Goal: Task Accomplishment & Management: Use online tool/utility

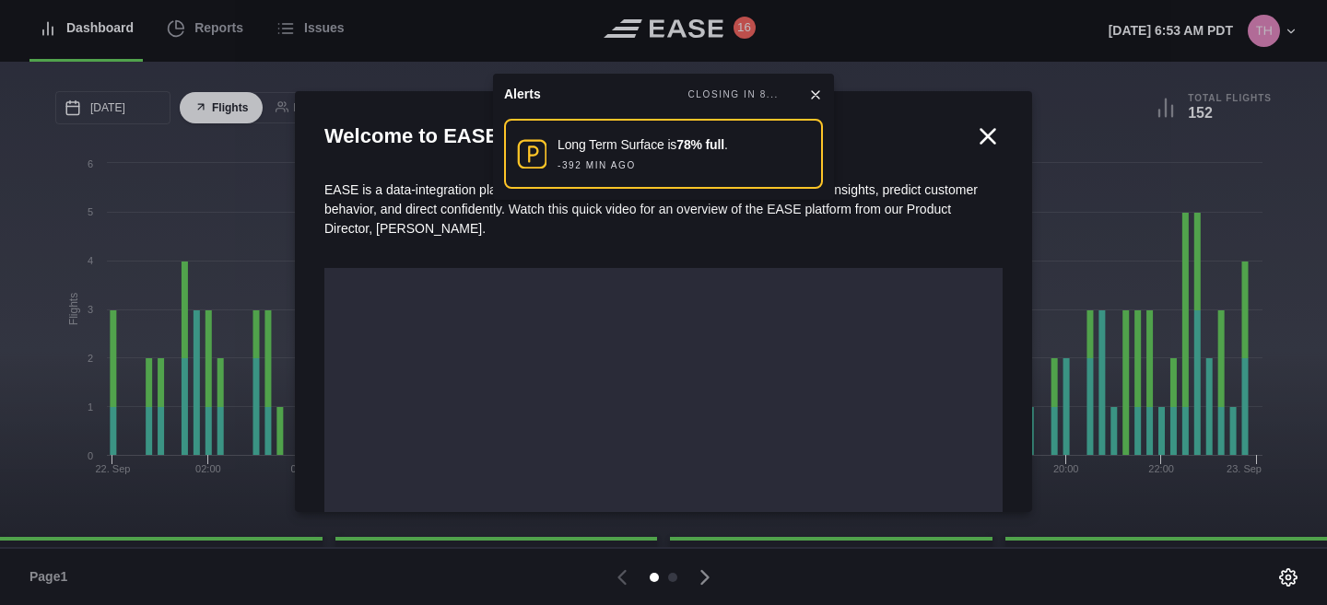
click at [980, 134] on icon at bounding box center [988, 137] width 28 height 28
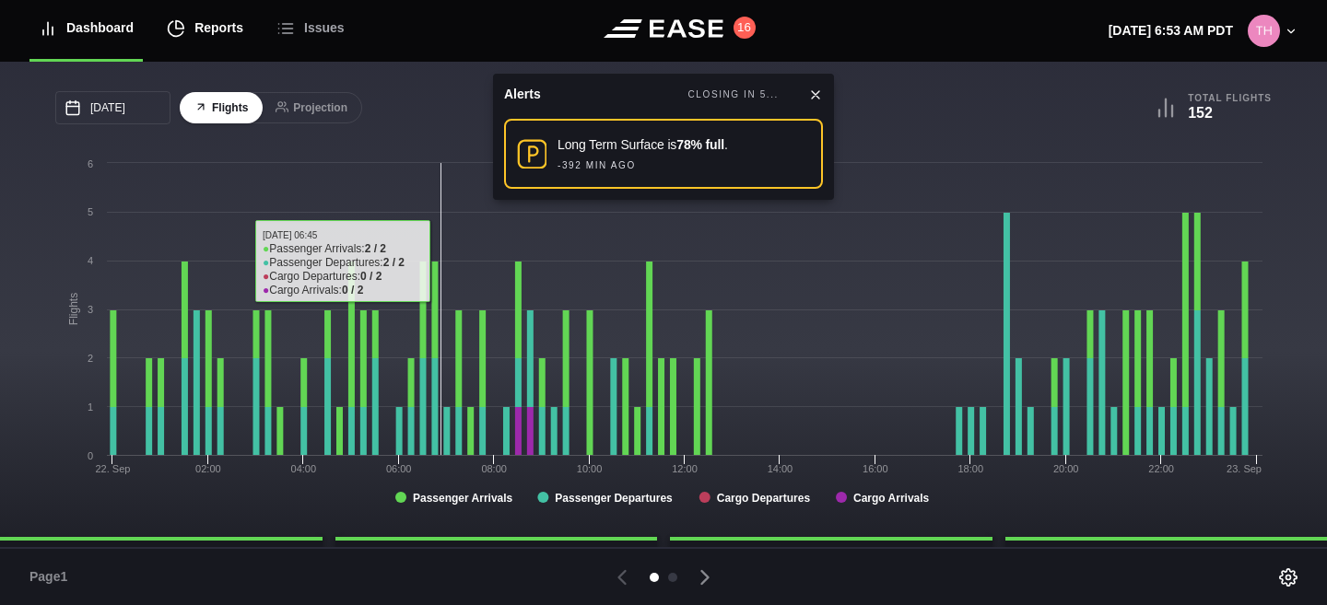
click at [219, 25] on div "Reports" at bounding box center [205, 28] width 76 height 62
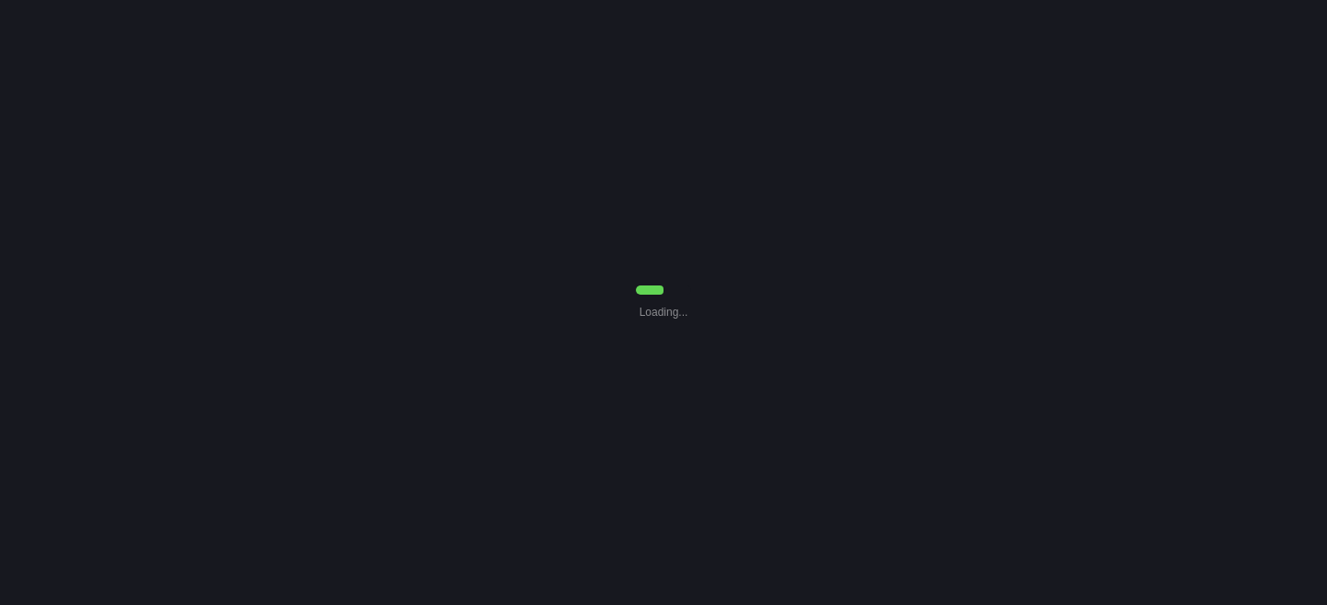
select select "7"
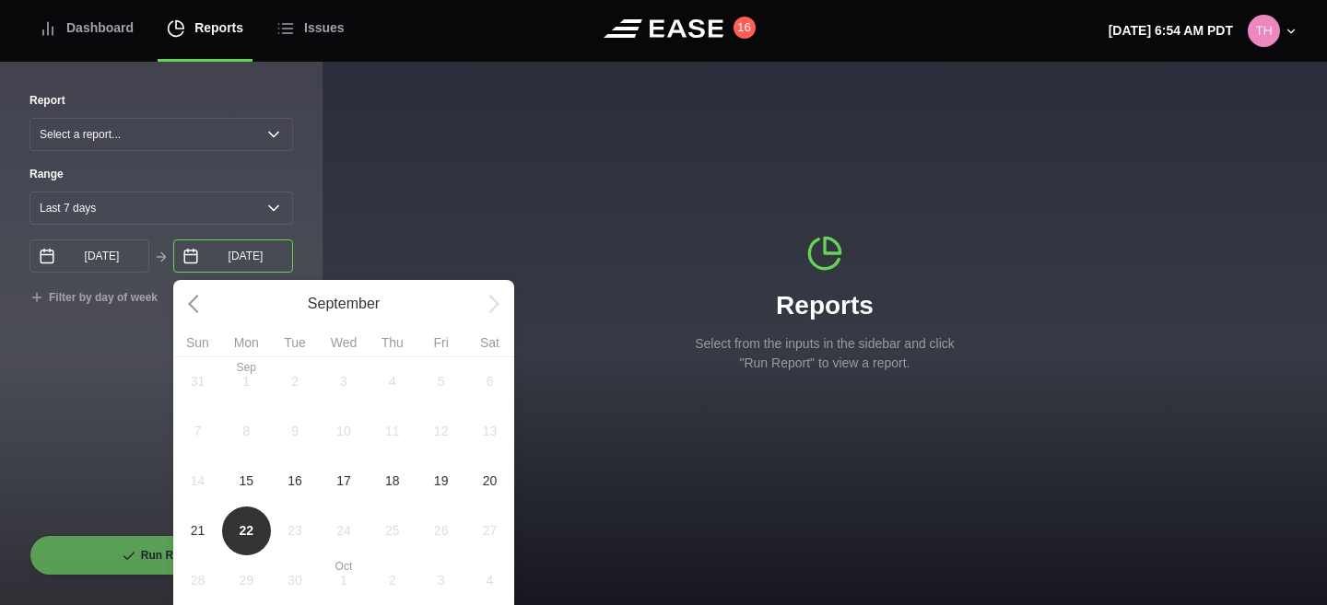
click at [233, 260] on input "[DATE]" at bounding box center [233, 256] width 120 height 33
click at [246, 479] on span "15" at bounding box center [246, 481] width 15 height 19
type input "[DATE]"
select select "0"
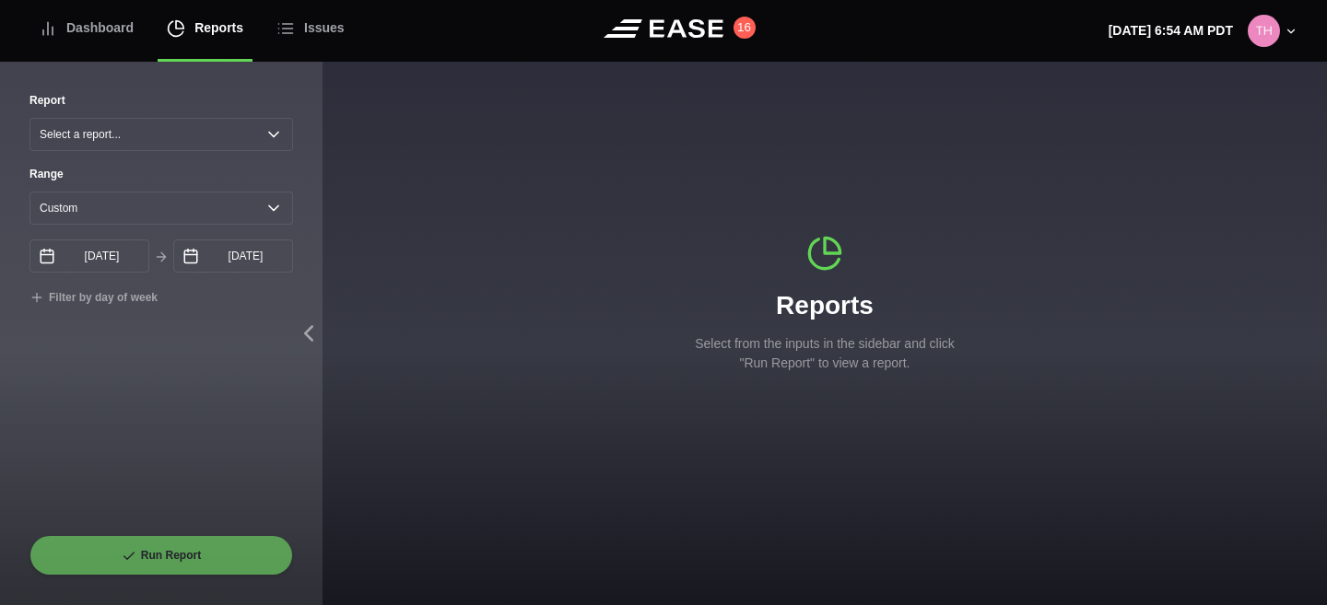
click at [154, 568] on div "Run Report" at bounding box center [160, 555] width 263 height 41
click at [236, 140] on select "Select a report... Arrivals Common Use Daily Throughput Departures Passenger Pr…" at bounding box center [160, 134] width 263 height 33
